Goal: Task Accomplishment & Management: Manage account settings

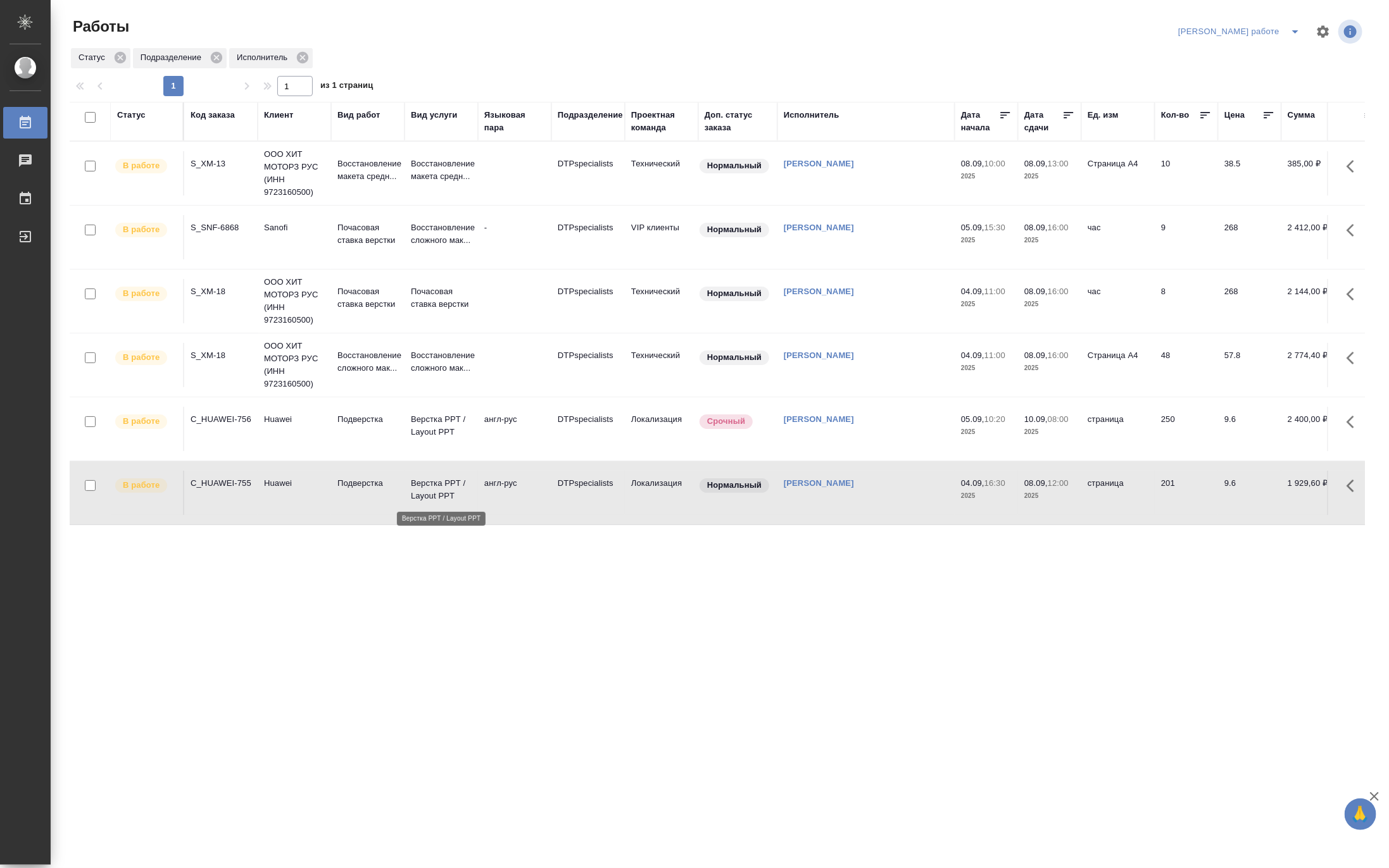
click at [431, 488] on p "Верстка PPT / Layout PPT" at bounding box center [441, 489] width 61 height 25
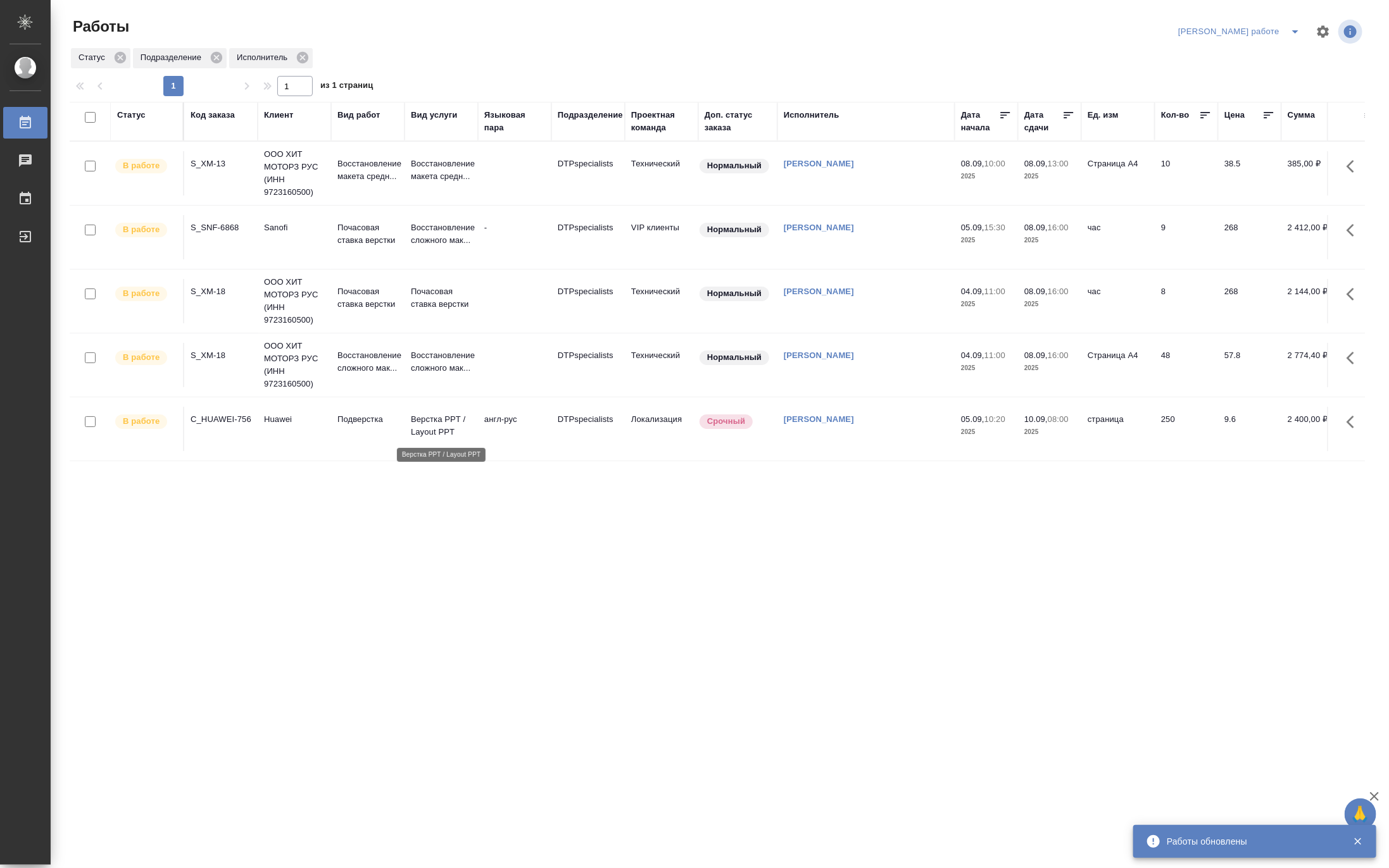
click at [455, 429] on p "Верстка PPT / Layout PPT" at bounding box center [441, 426] width 61 height 25
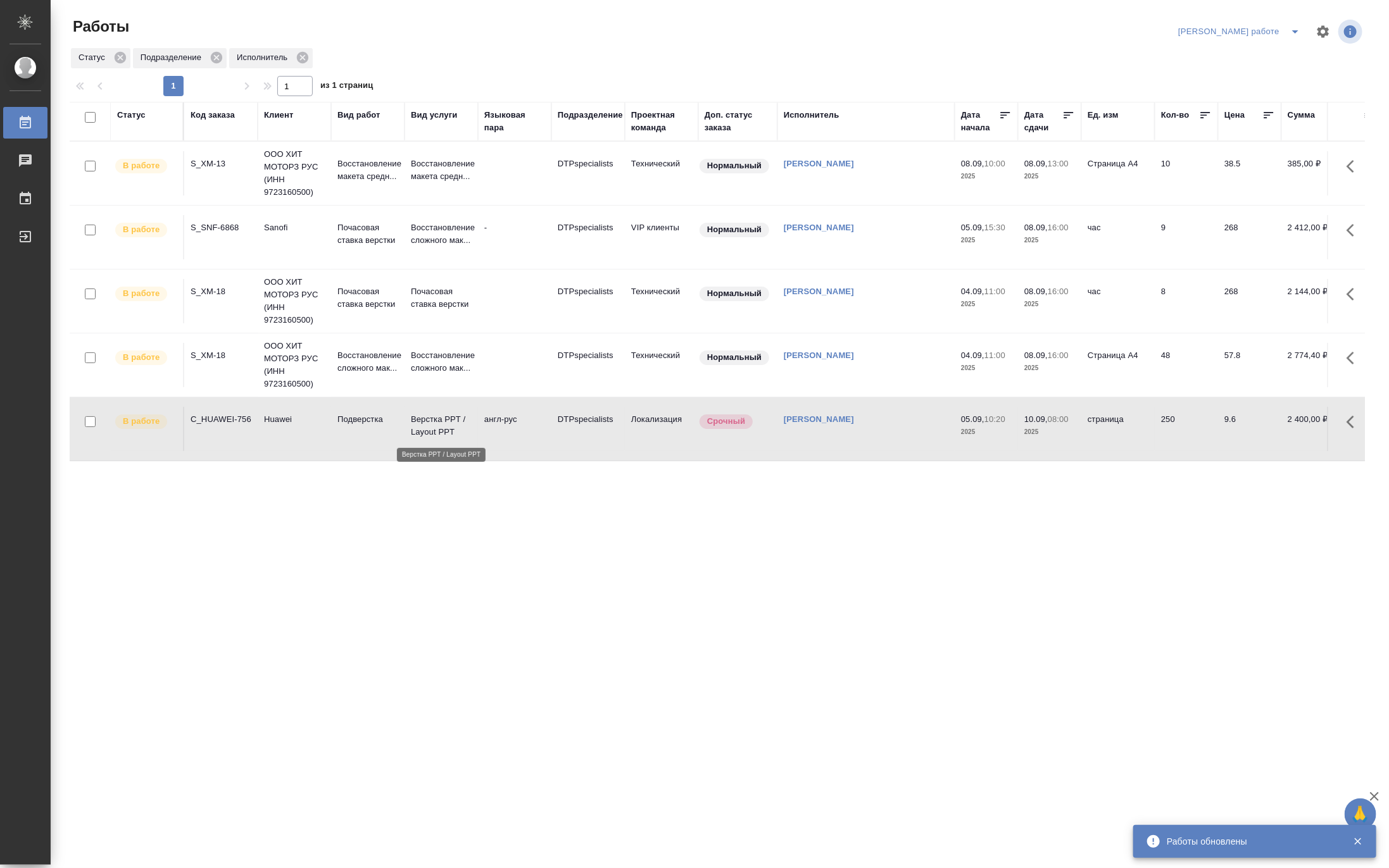
click at [455, 429] on p "Верстка PPT / Layout PPT" at bounding box center [441, 426] width 61 height 25
click at [359, 232] on p "Почасовая ставка верстки" at bounding box center [367, 234] width 61 height 25
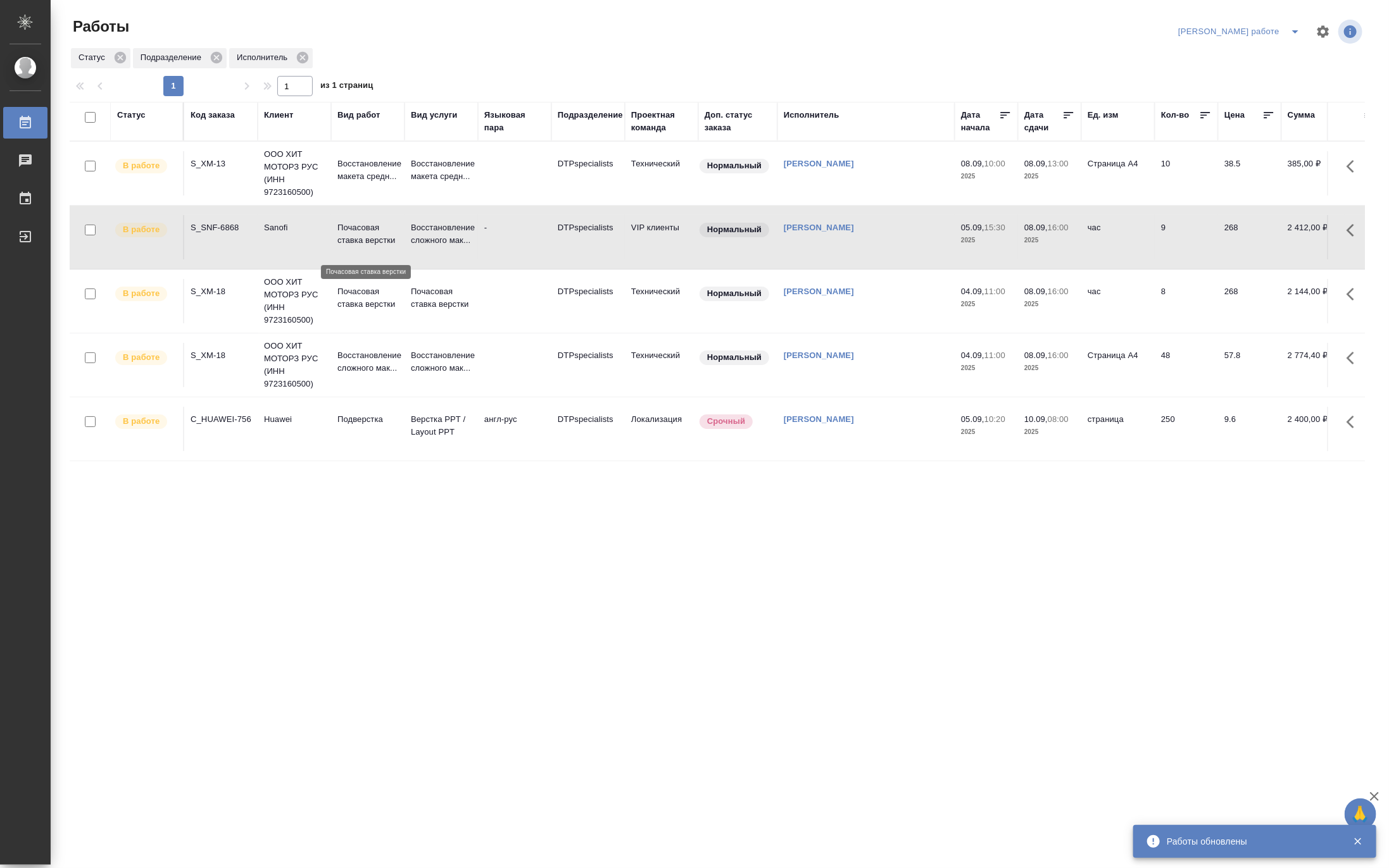
click at [359, 232] on p "Почасовая ставка верстки" at bounding box center [367, 234] width 61 height 25
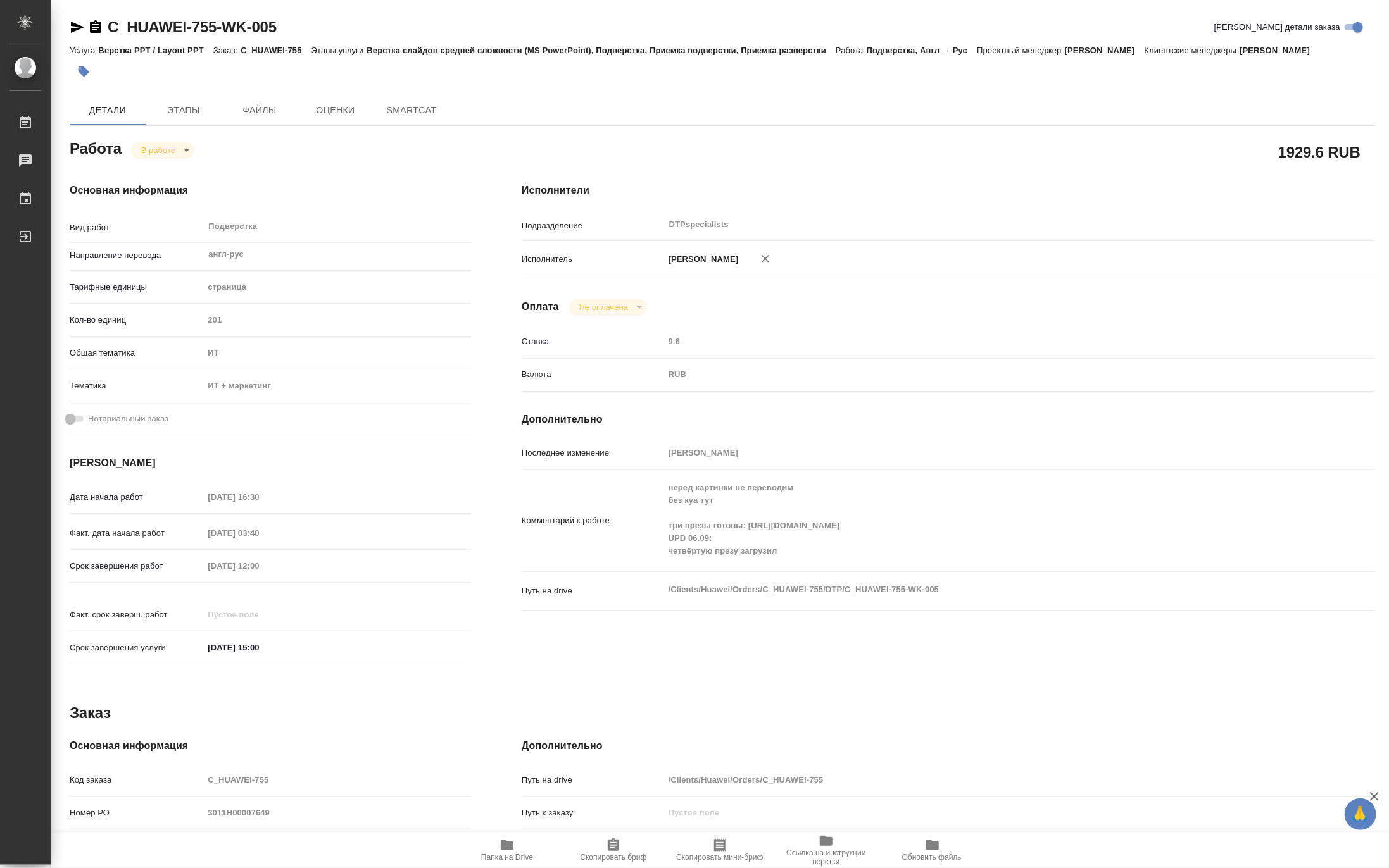
type textarea "x"
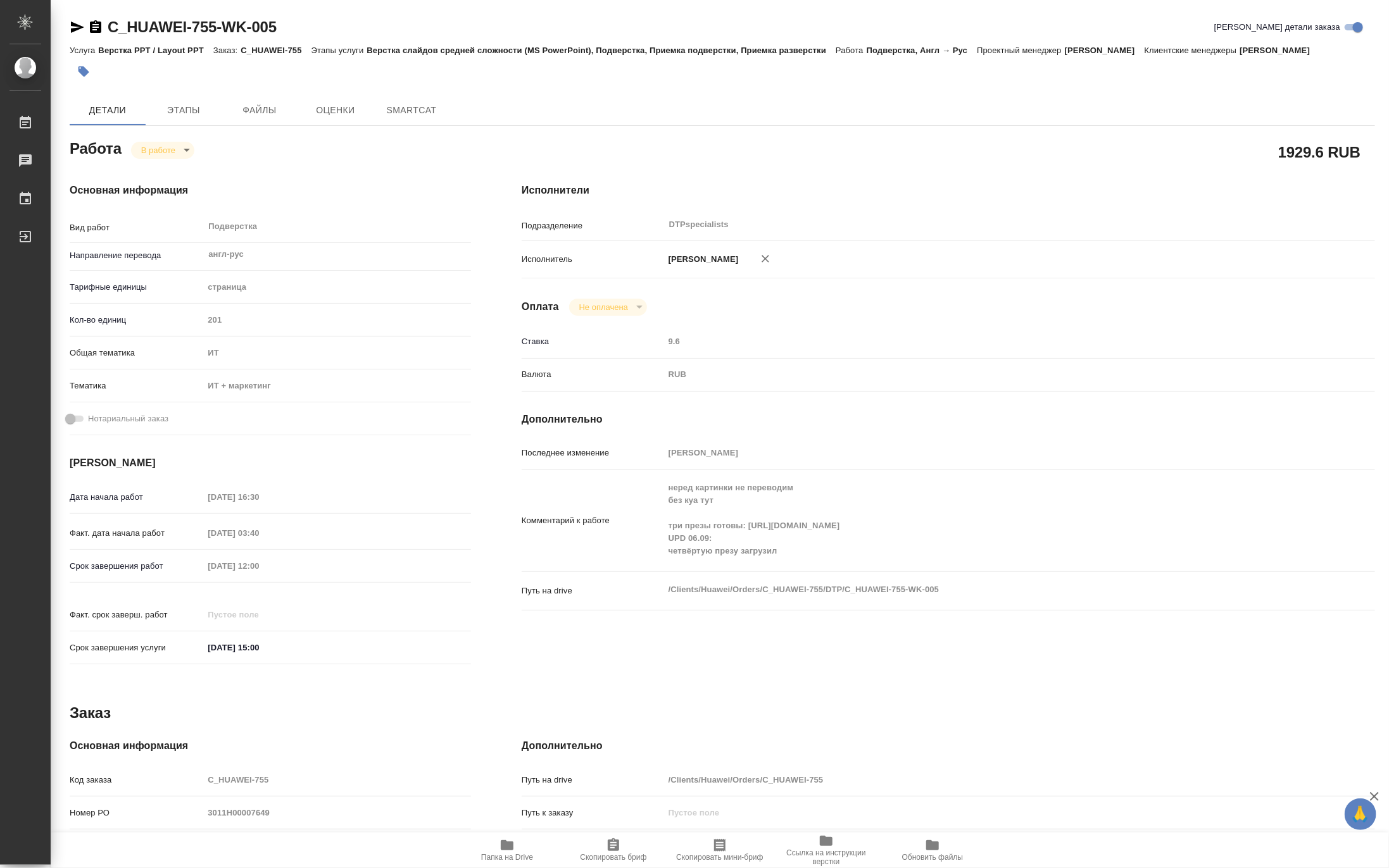
type textarea "x"
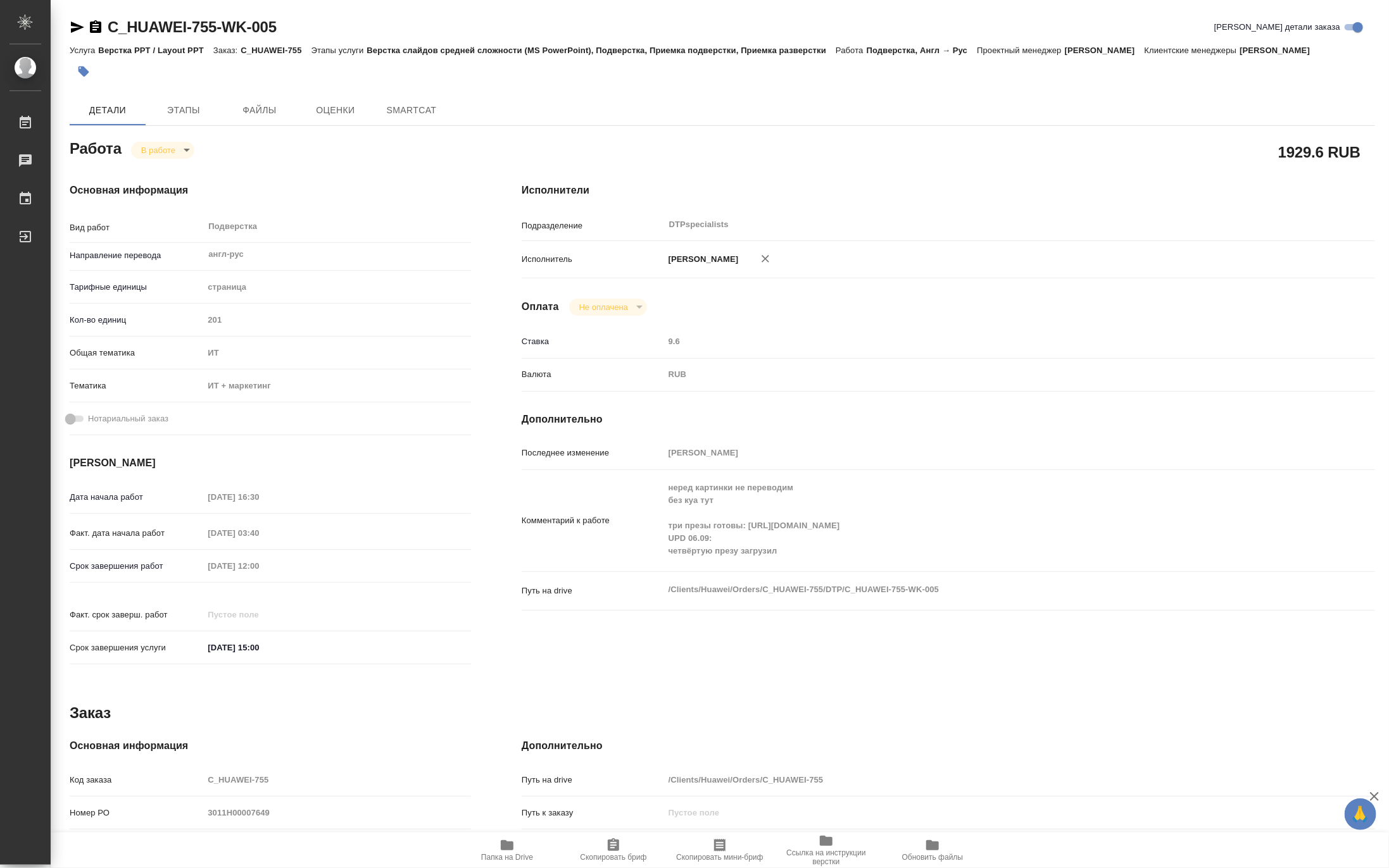
type textarea "x"
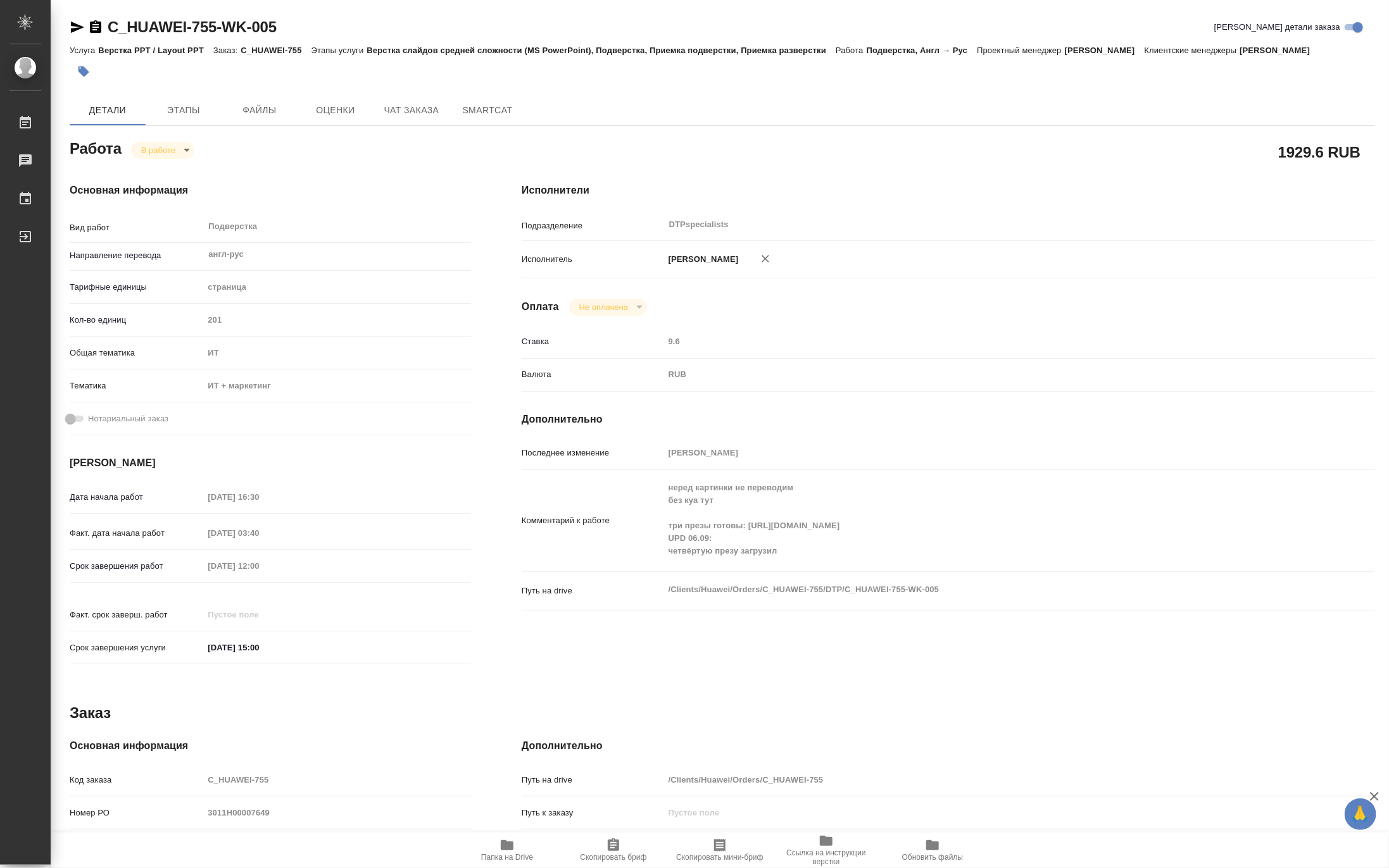
type textarea "x"
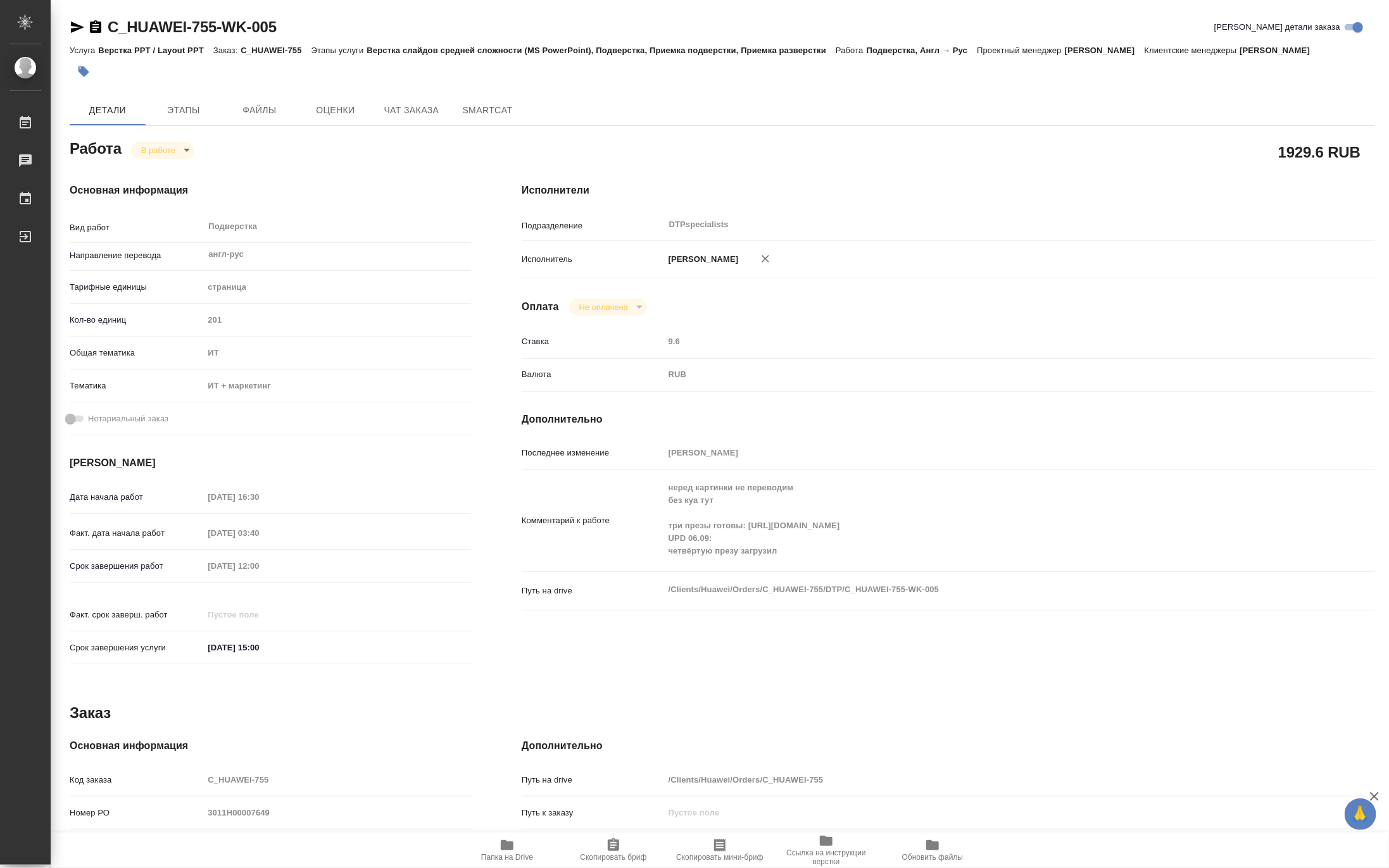
type textarea "x"
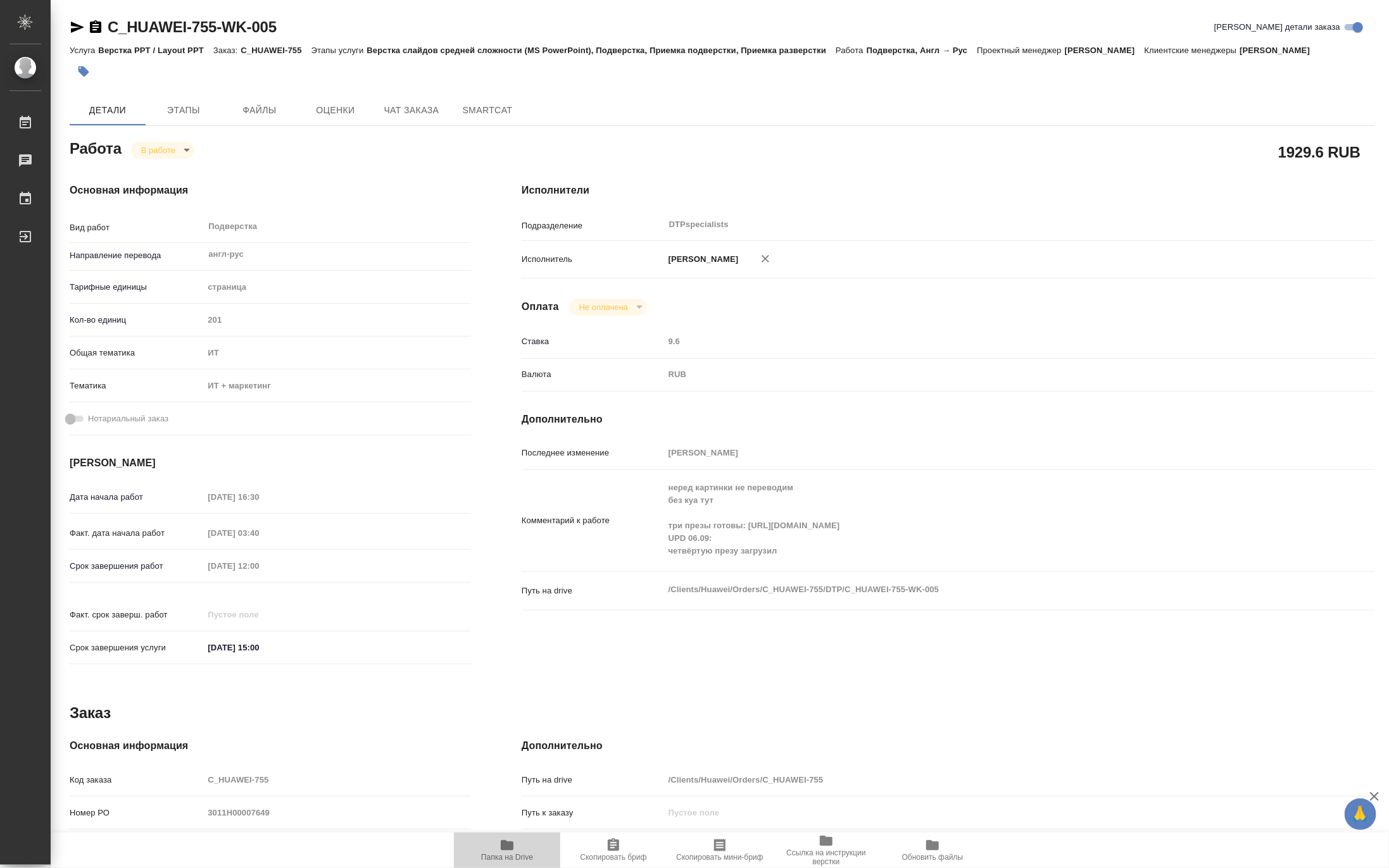
click at [516, 852] on span "Папка на Drive" at bounding box center [507, 850] width 91 height 24
type textarea "x"
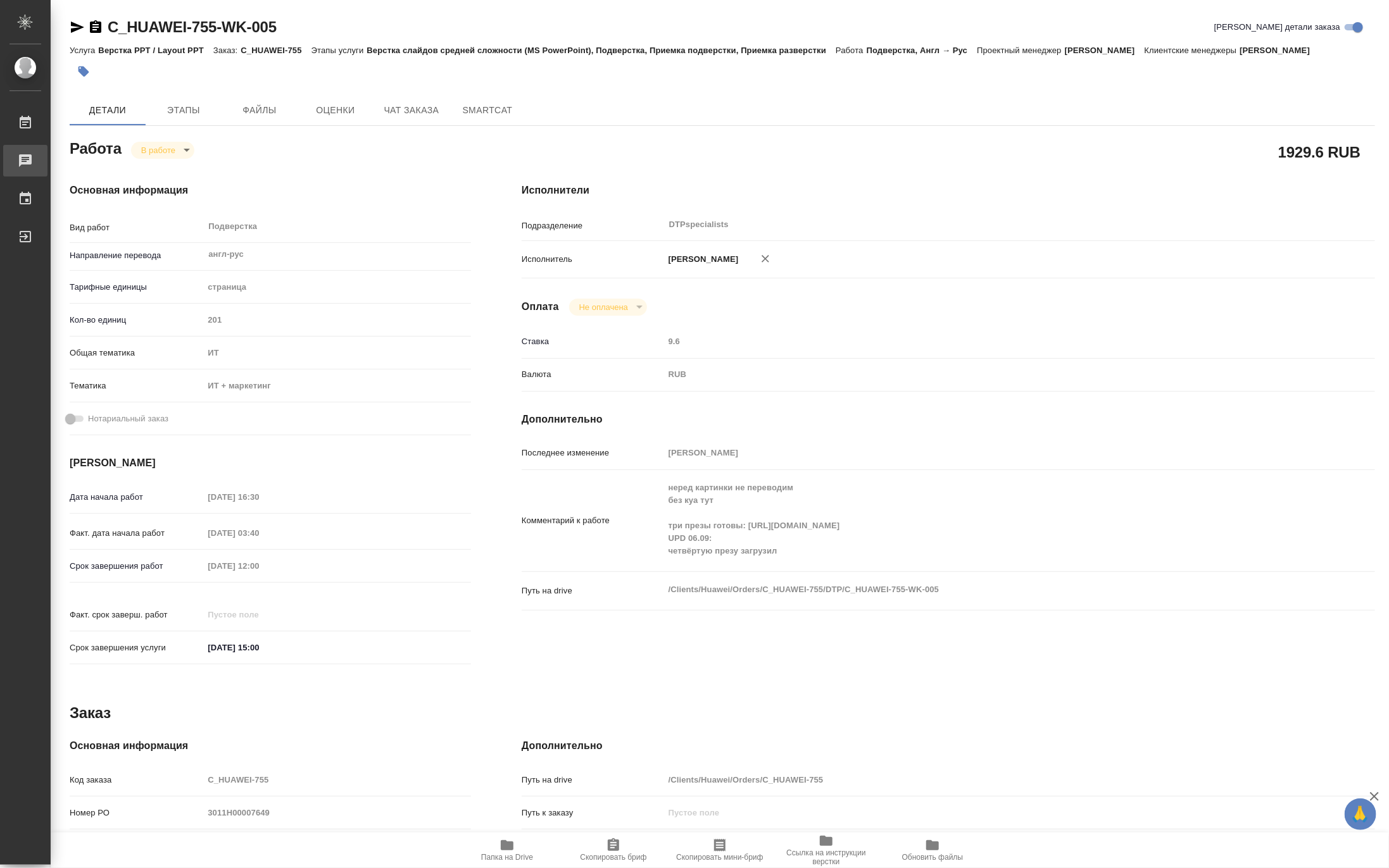
type textarea "x"
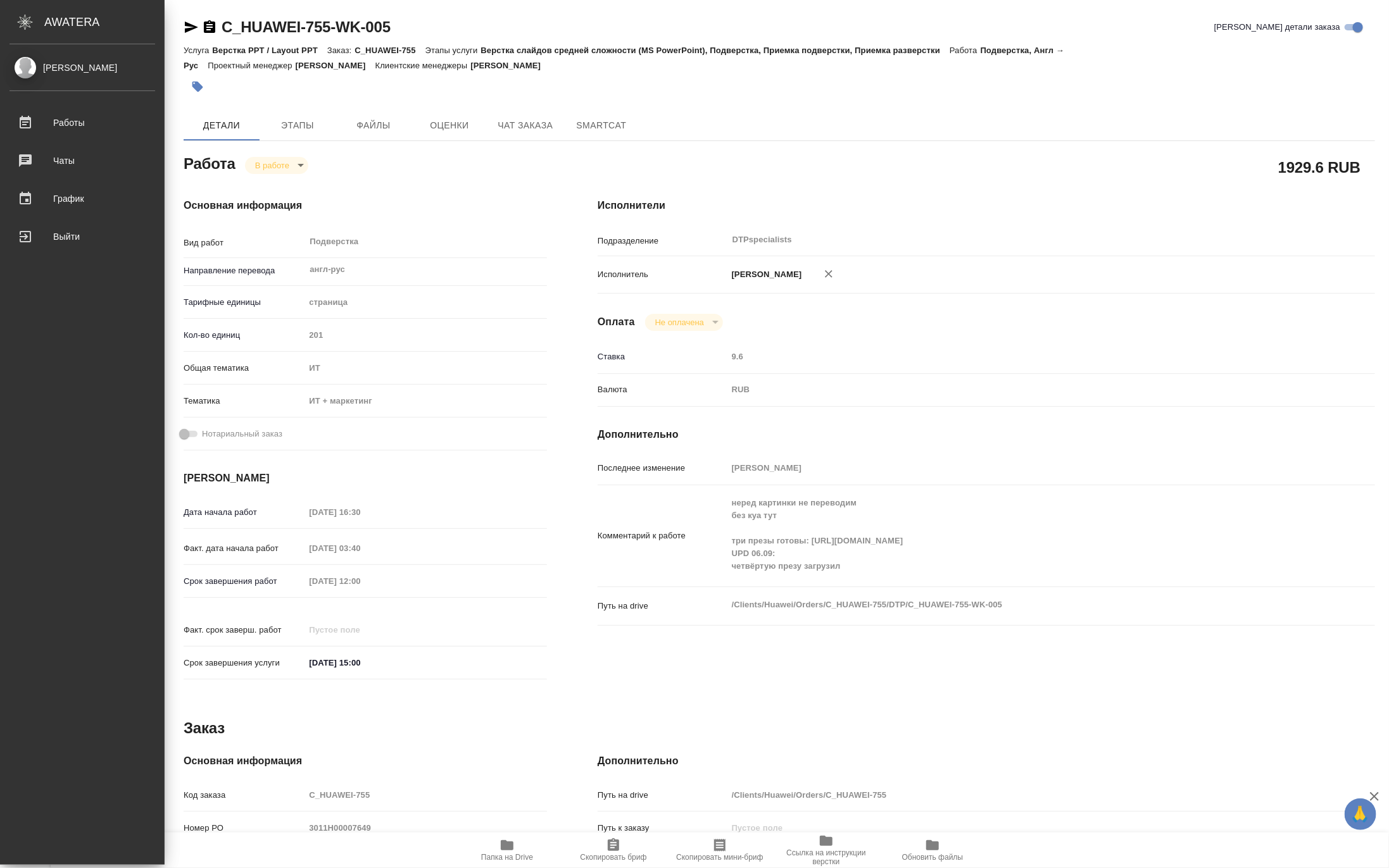
type textarea "x"
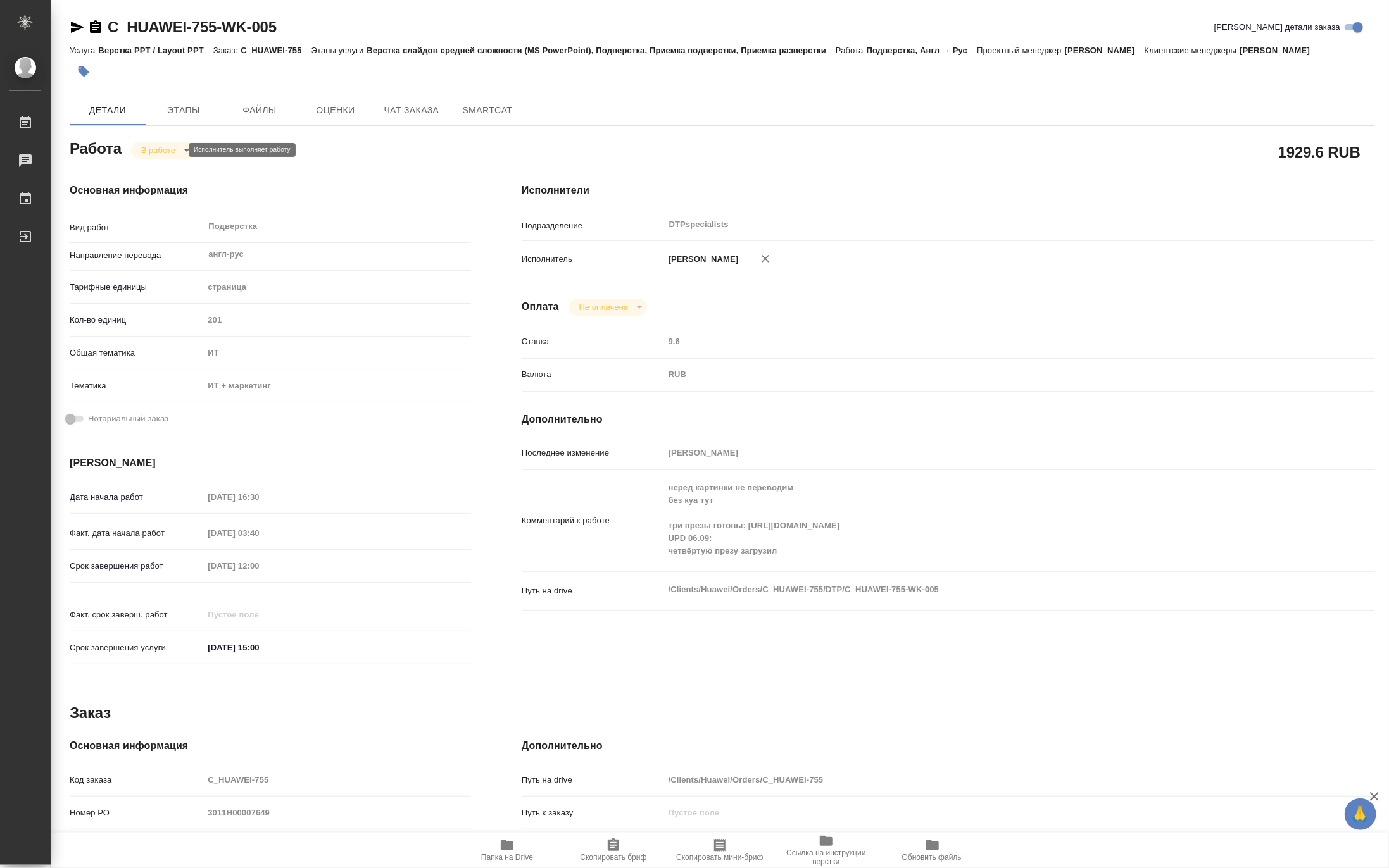
click at [149, 148] on body "🙏 .cls-1 fill:#fff; AWATERA [PERSON_NAME] 0 Чаты График Выйти C_HUAWEI-755-WK-0…" at bounding box center [694, 434] width 1389 height 868
click at [150, 166] on button "Выполнен" at bounding box center [164, 171] width 47 height 14
type textarea "x"
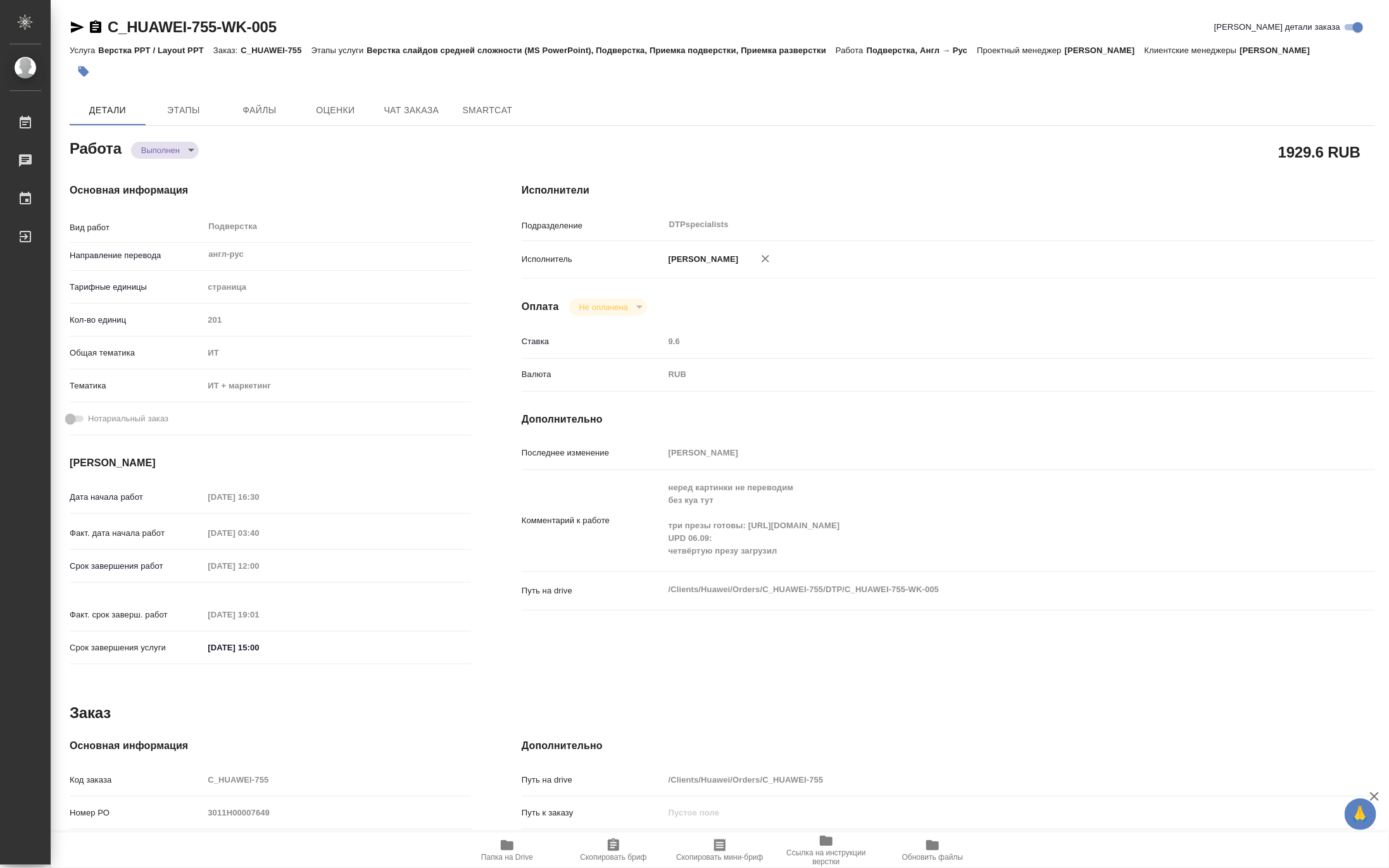
type textarea "x"
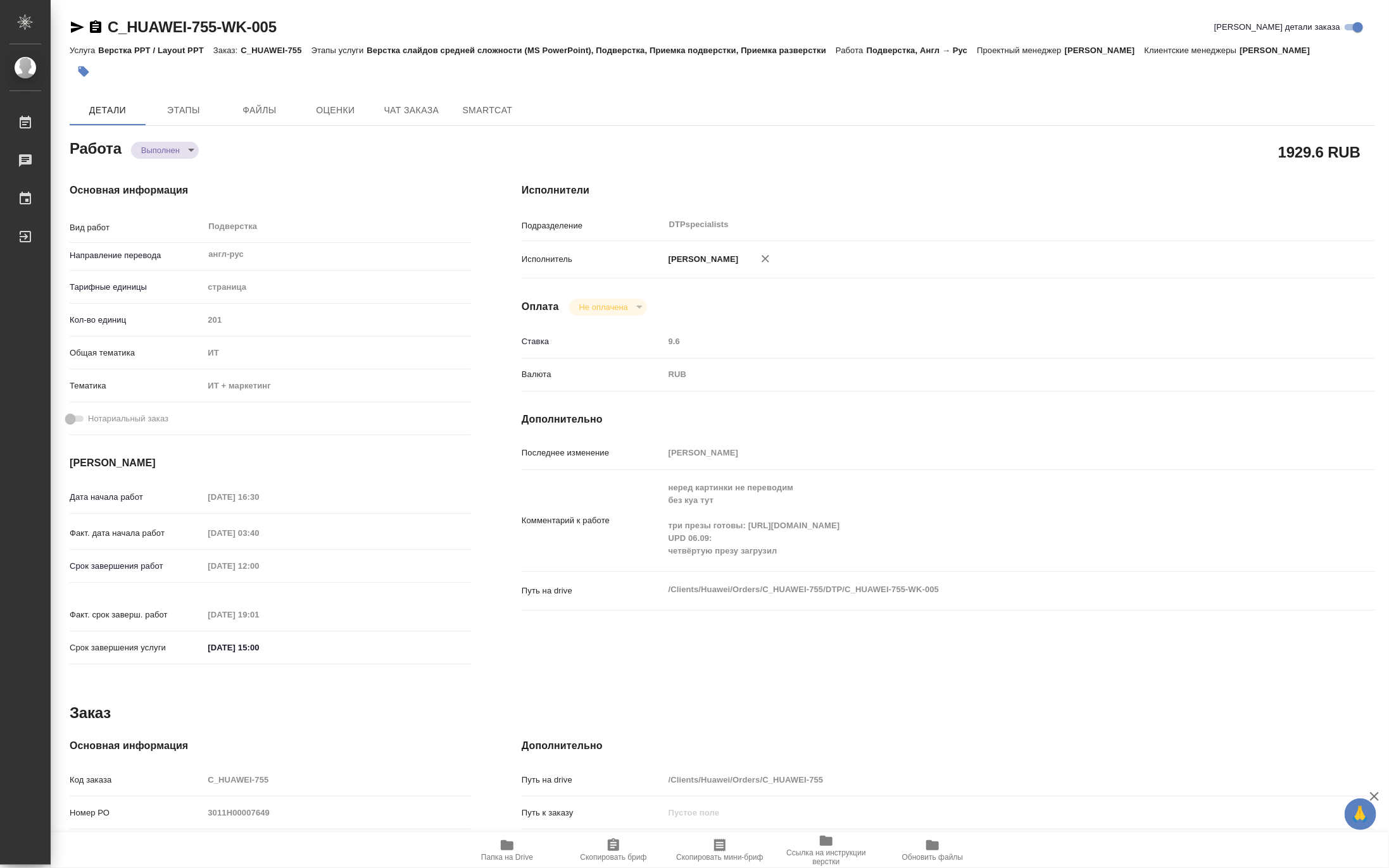
type textarea "x"
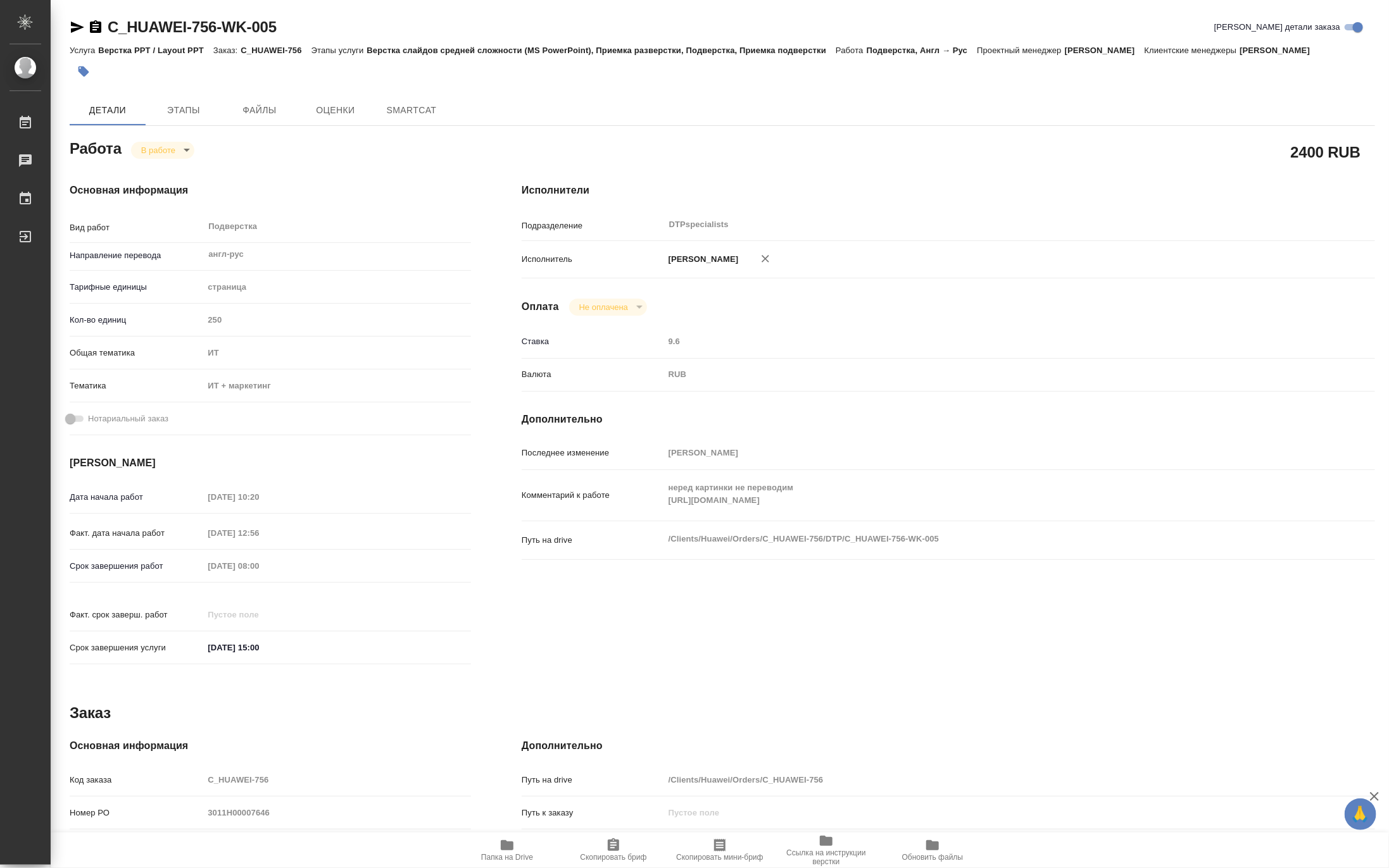
type textarea "x"
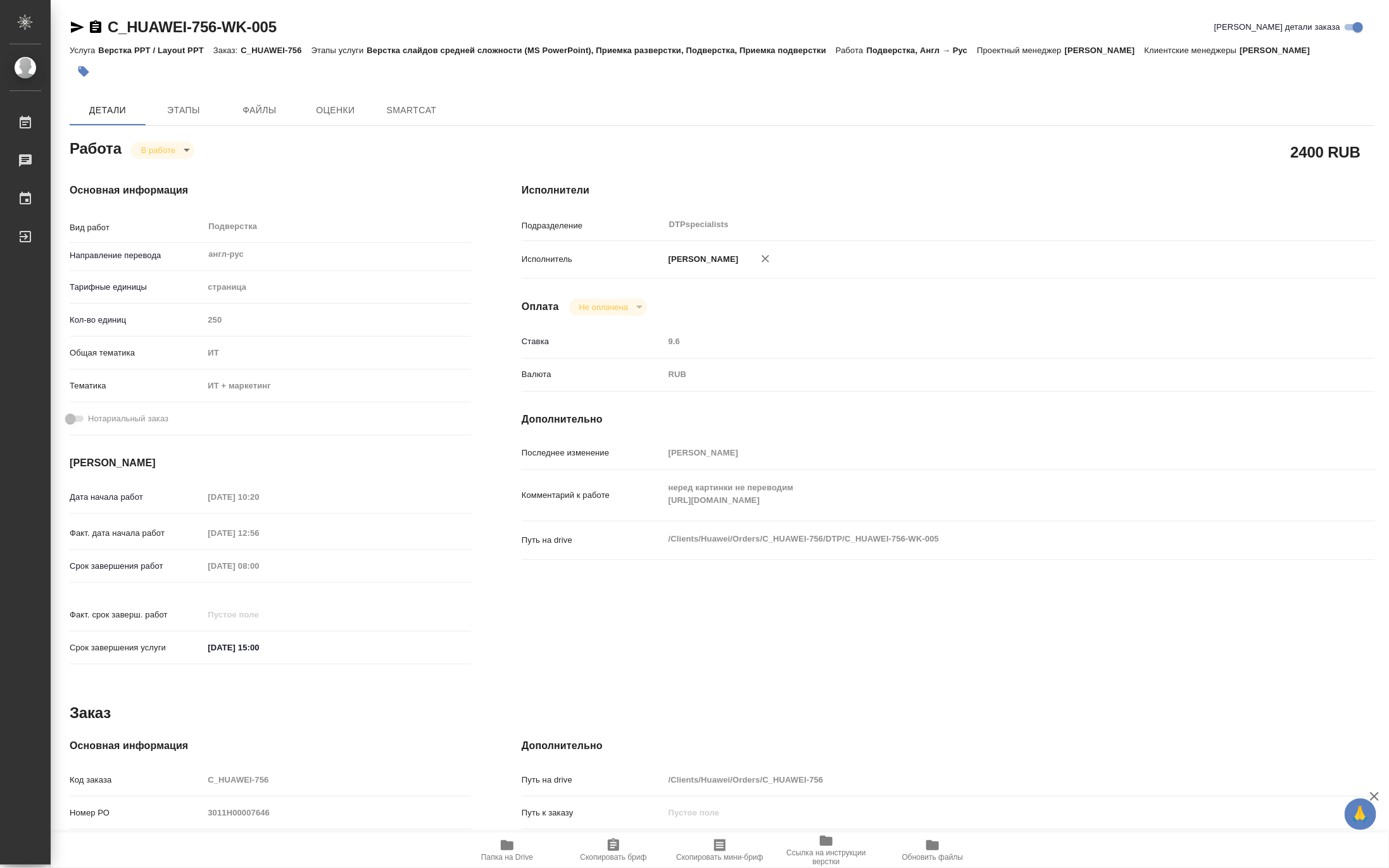
type textarea "x"
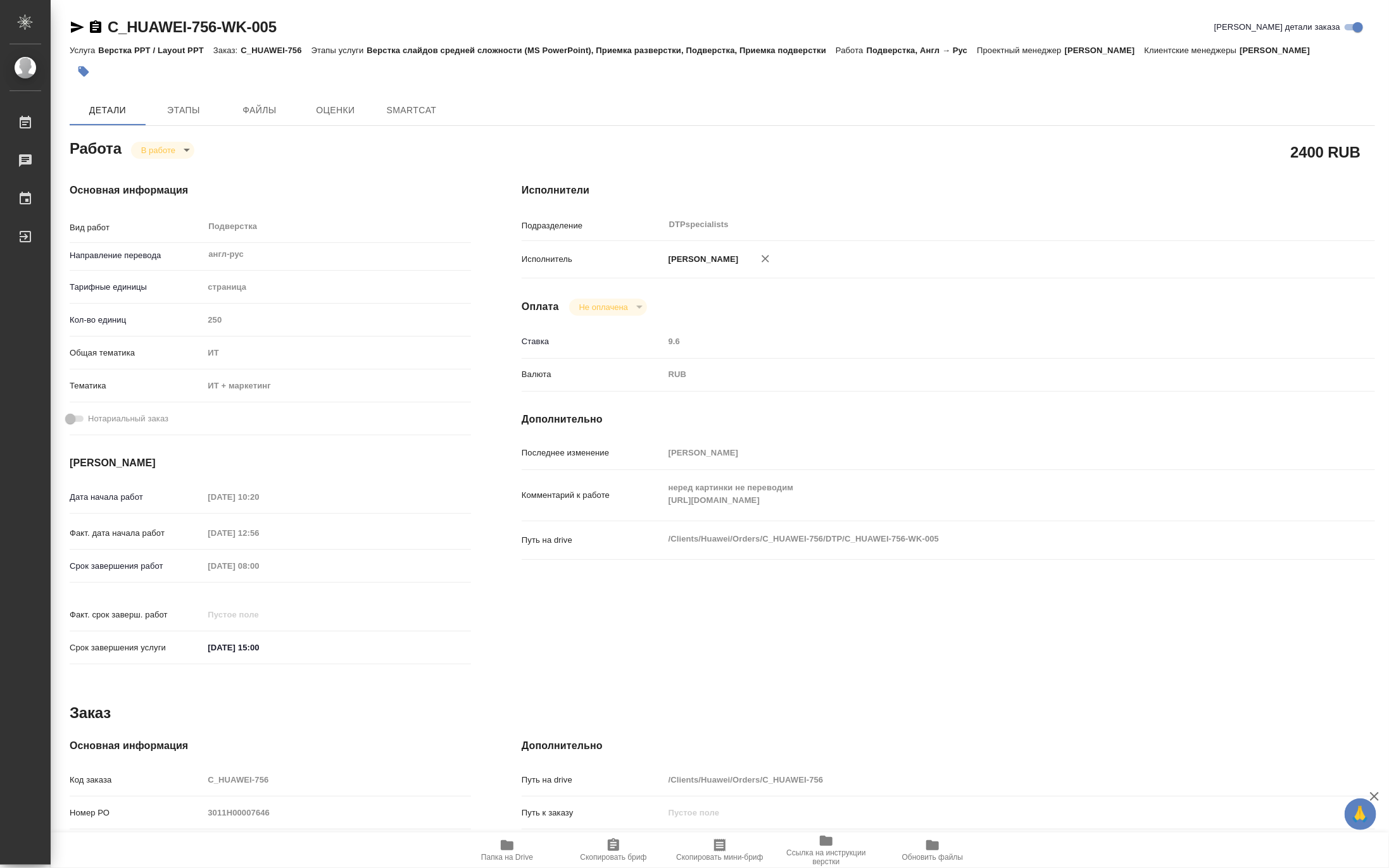
type textarea "x"
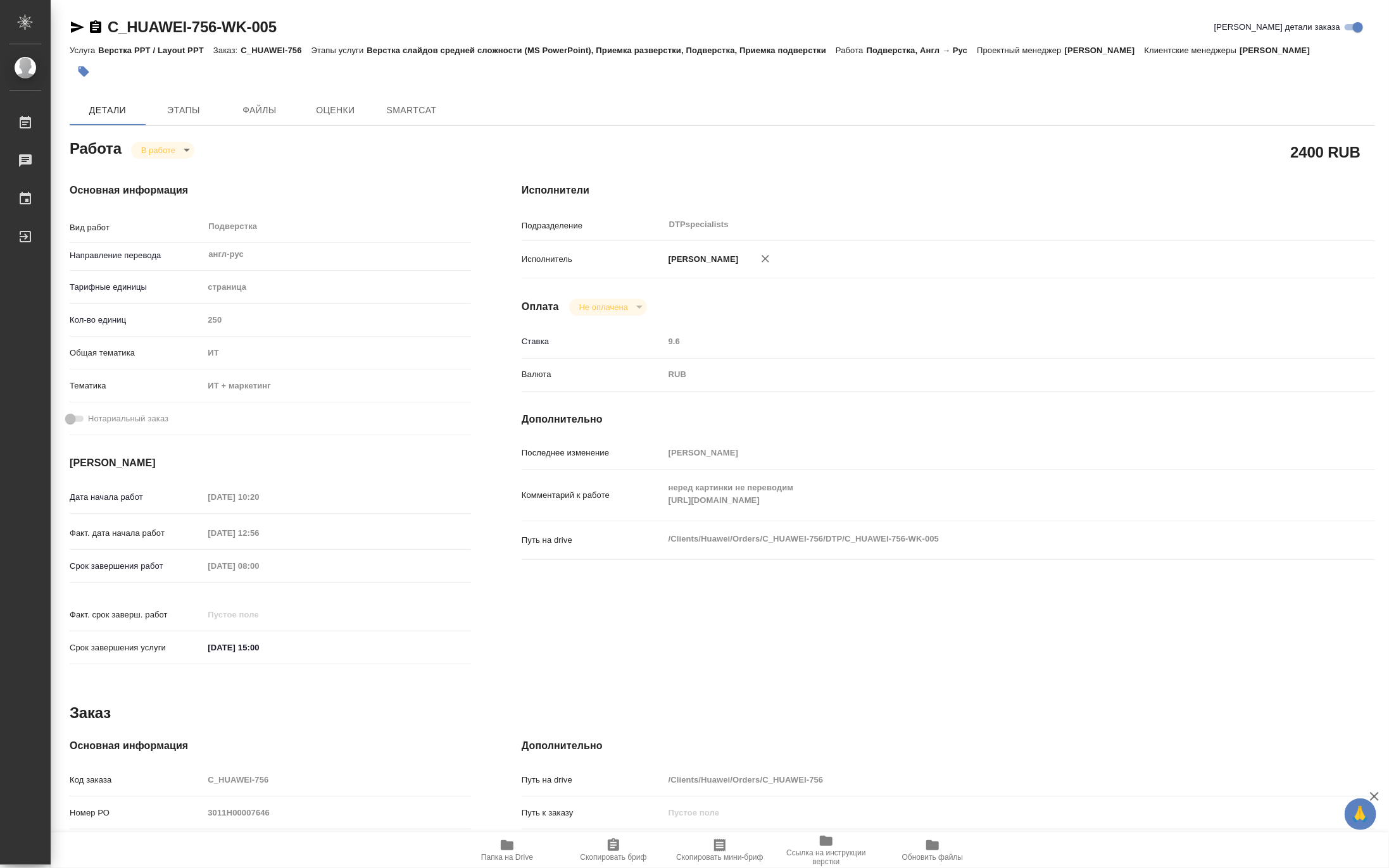
type textarea "x"
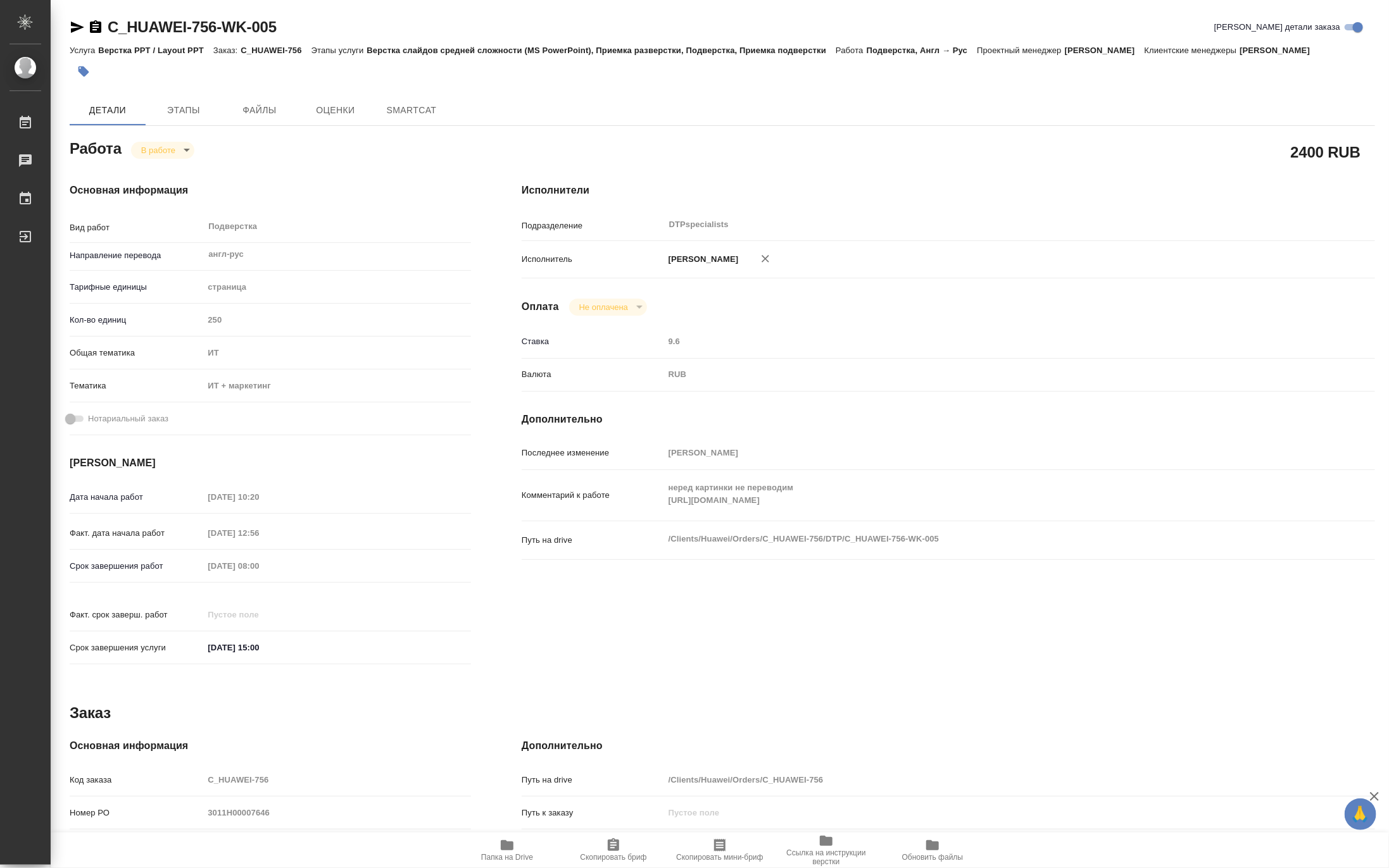
type textarea "x"
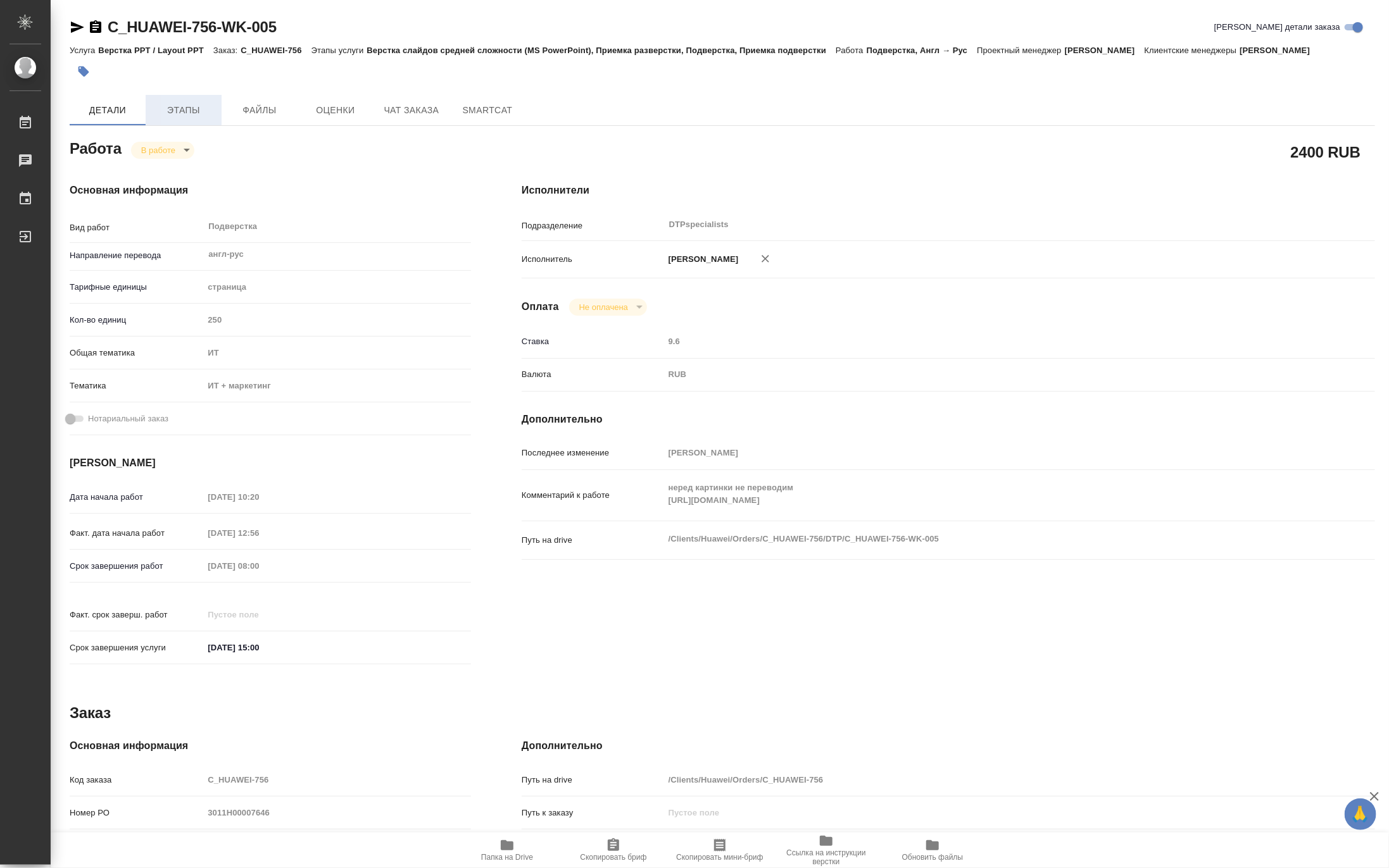
type textarea "x"
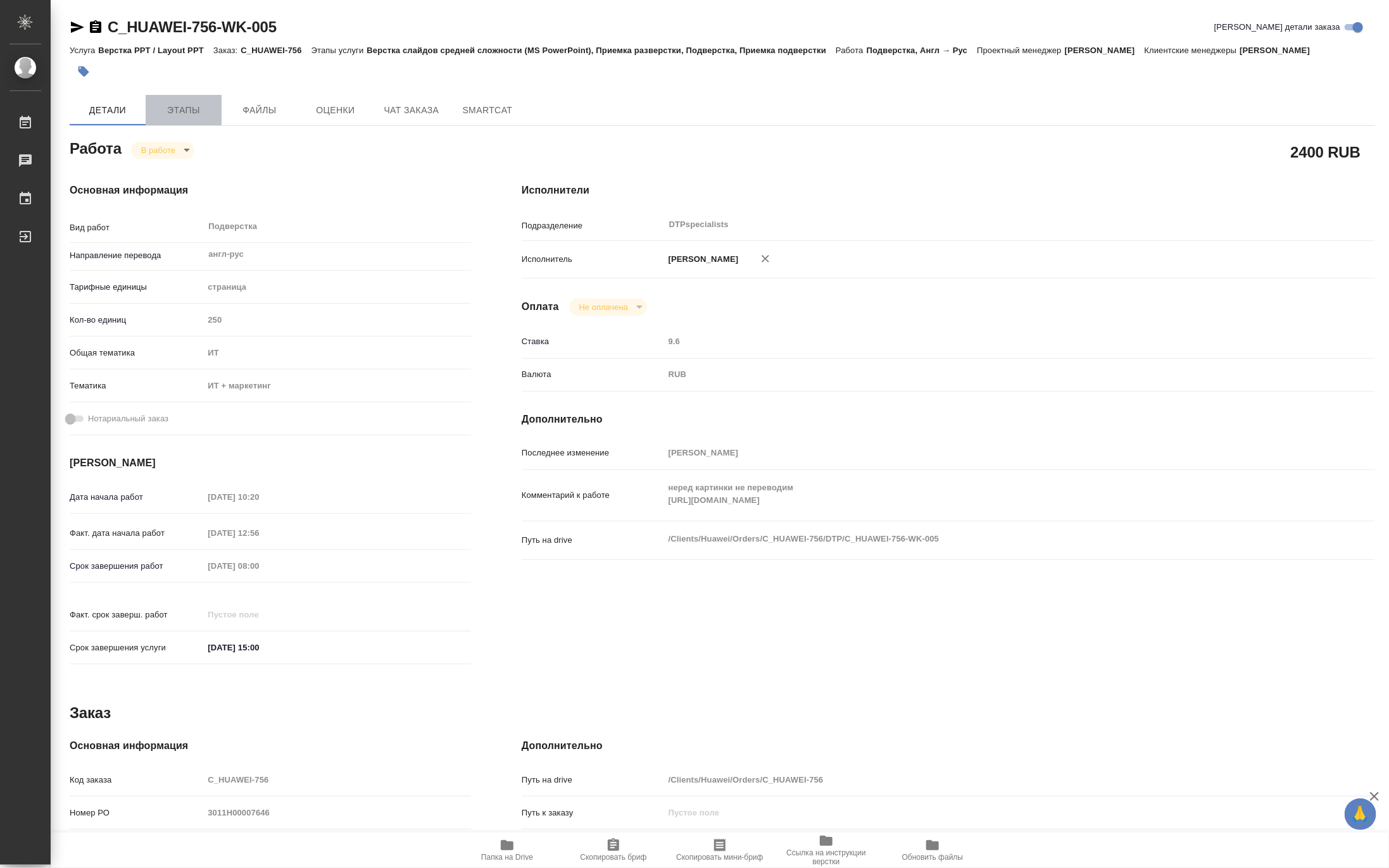
click at [192, 109] on span "Этапы" at bounding box center [183, 110] width 61 height 16
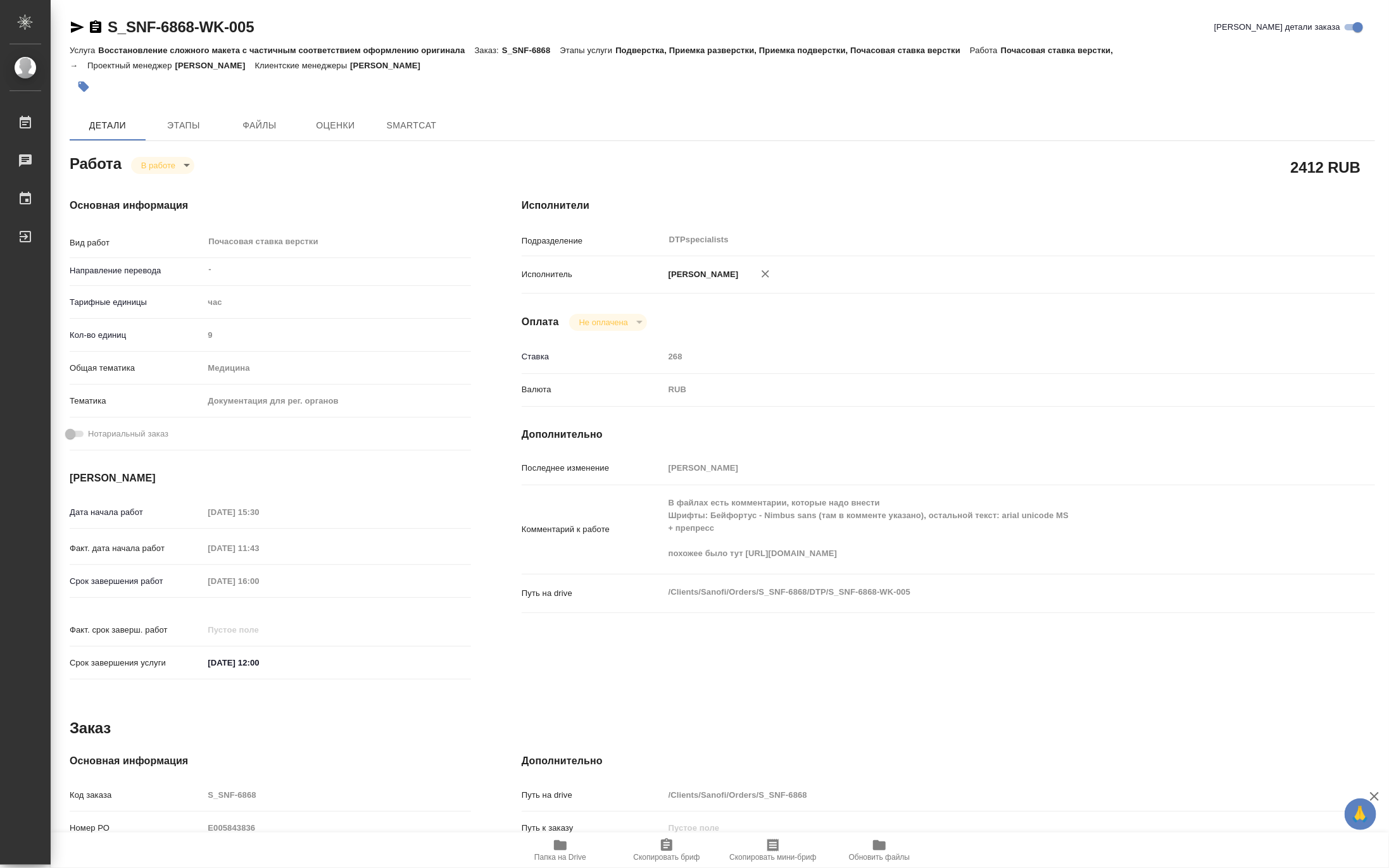
type textarea "x"
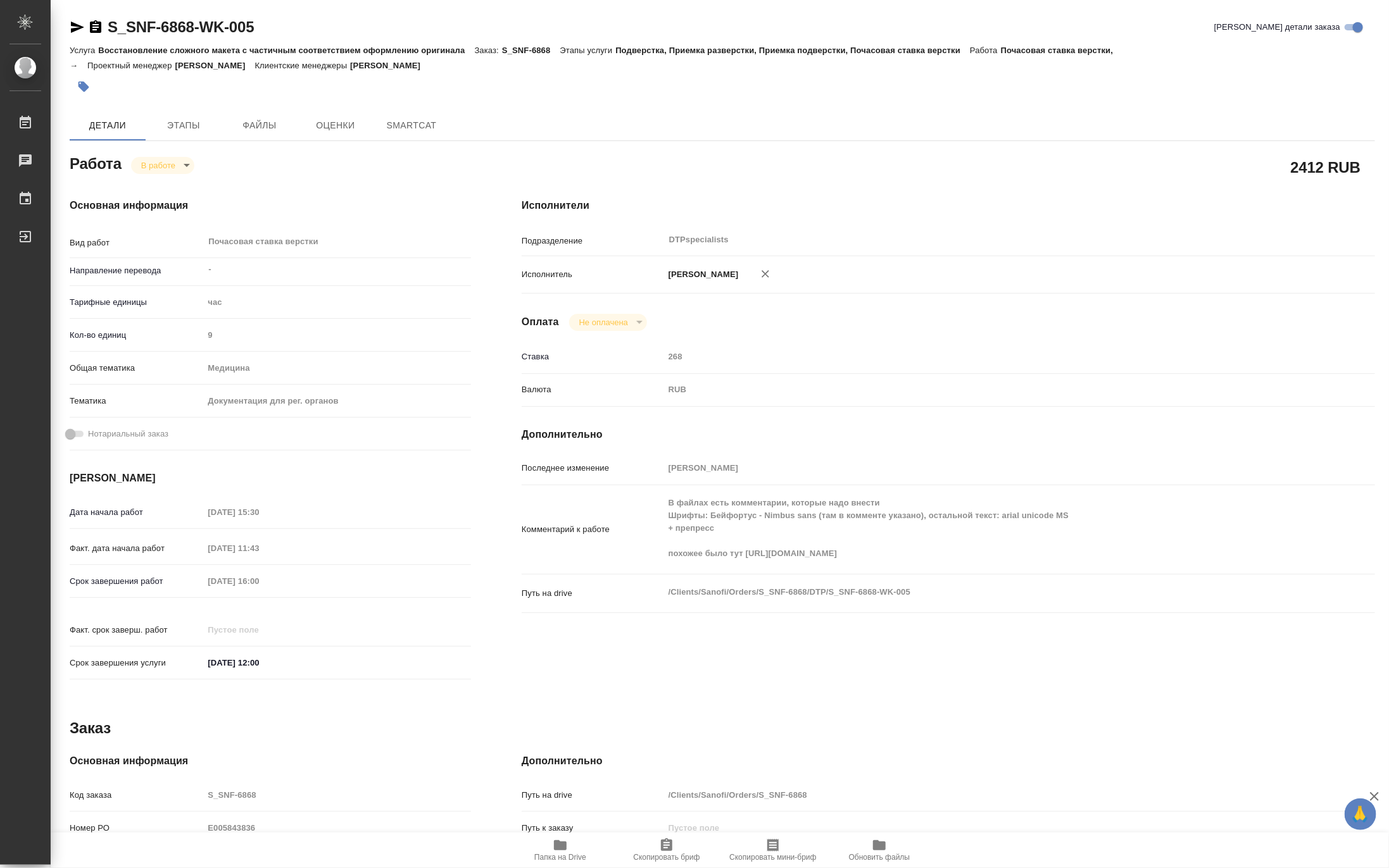
type textarea "x"
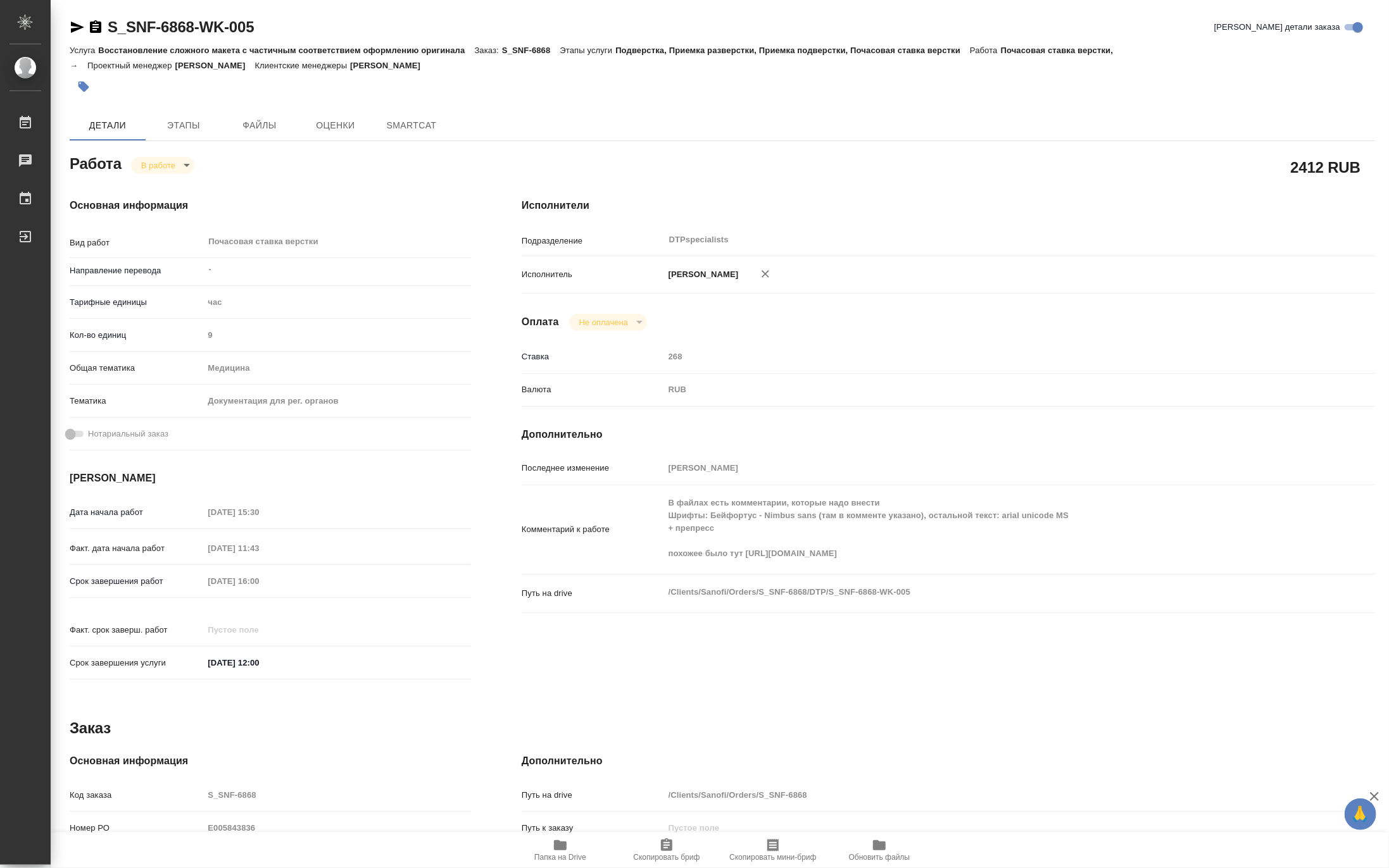
type textarea "x"
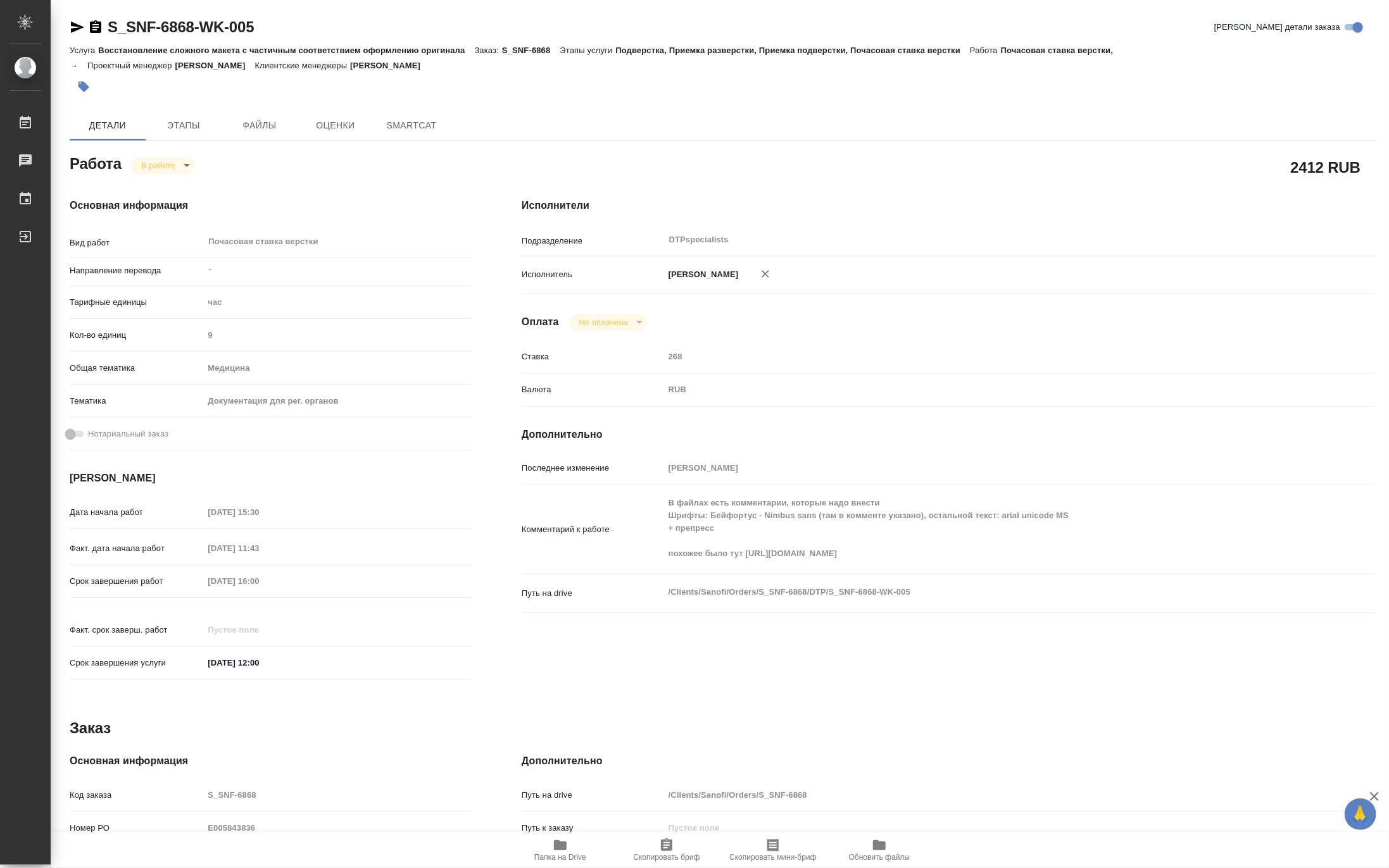
type textarea "x"
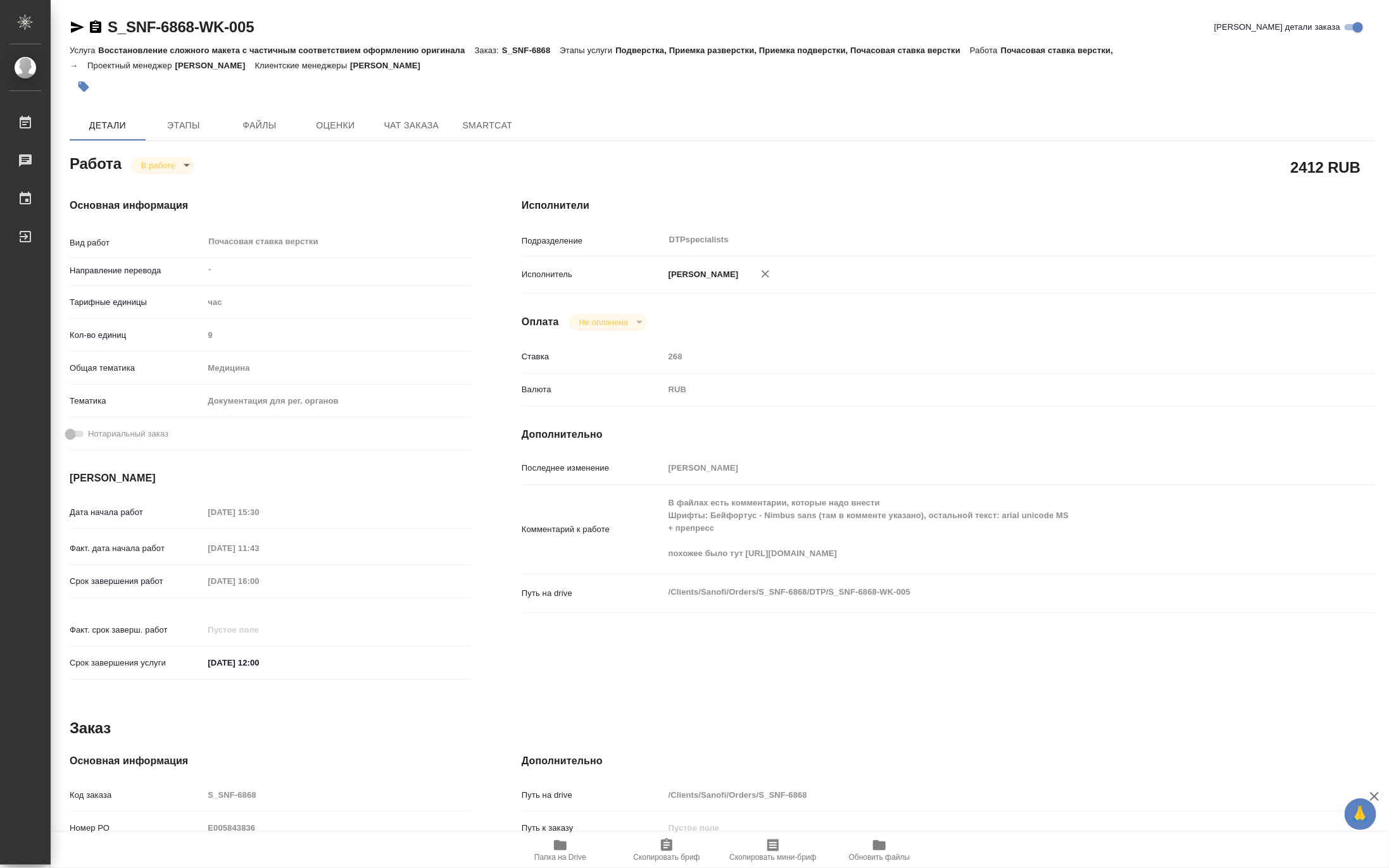
type textarea "x"
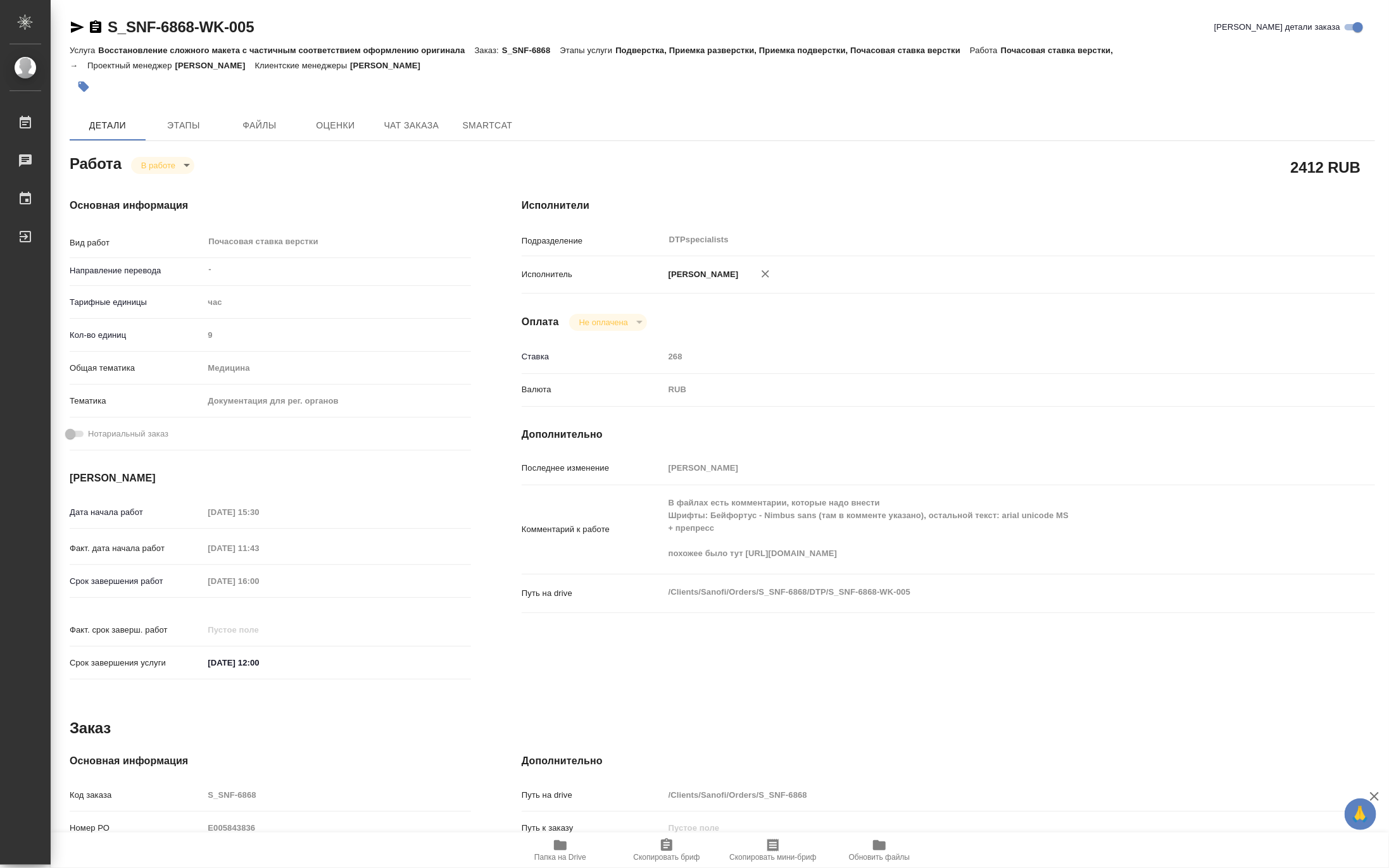
type textarea "x"
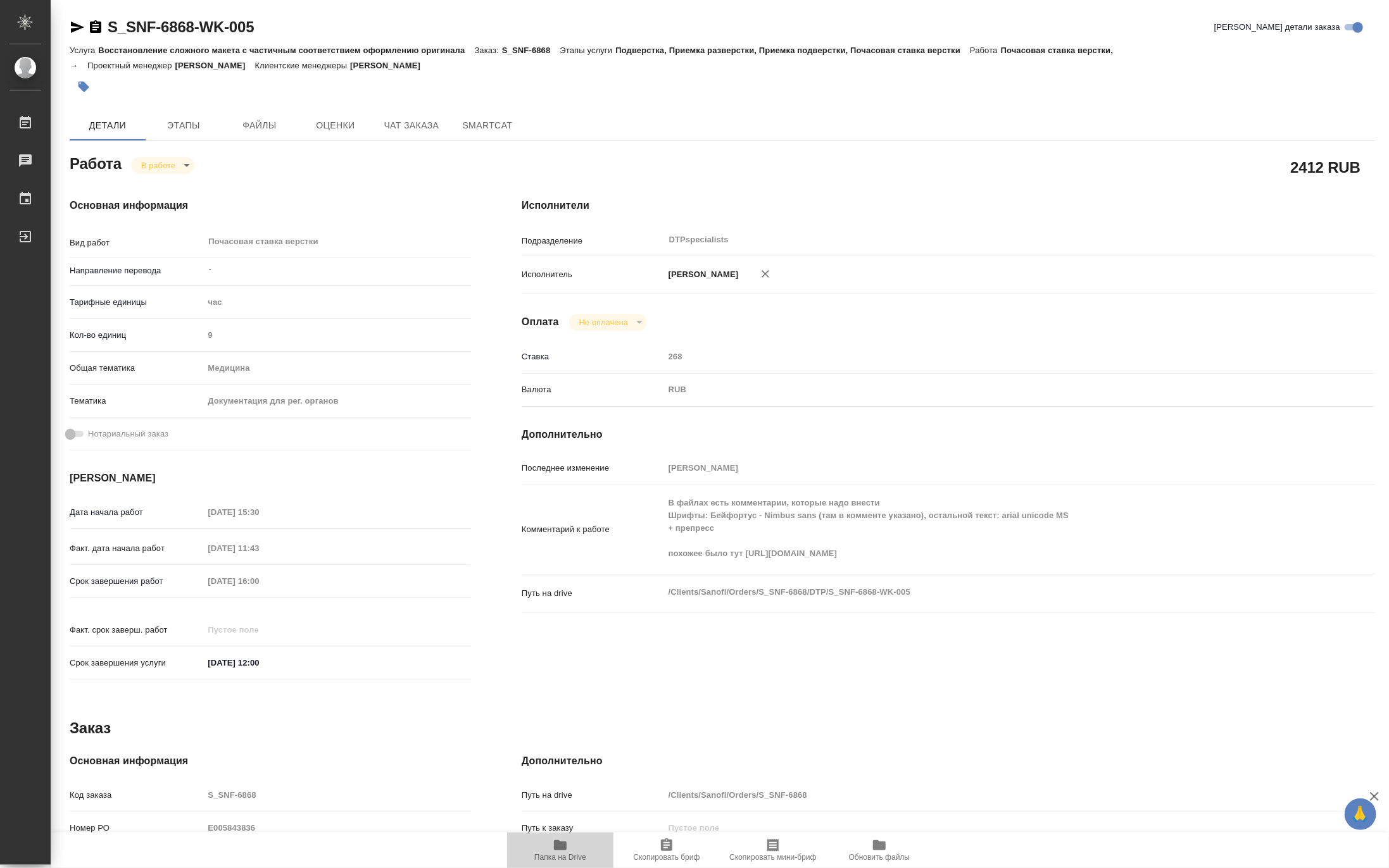
click at [557, 859] on span "Папка на Drive" at bounding box center [560, 856] width 52 height 9
drag, startPoint x: 295, startPoint y: 26, endPoint x: 109, endPoint y: 15, distance: 186.3
click at [109, 15] on div "S_SNF-6868-WK-005 Кратко детали заказа Услуга Восстановление сложного макета с …" at bounding box center [722, 545] width 1319 height 1092
copy link "S_SNF-6868-WK-005"
